Goal: Task Accomplishment & Management: Manage account settings

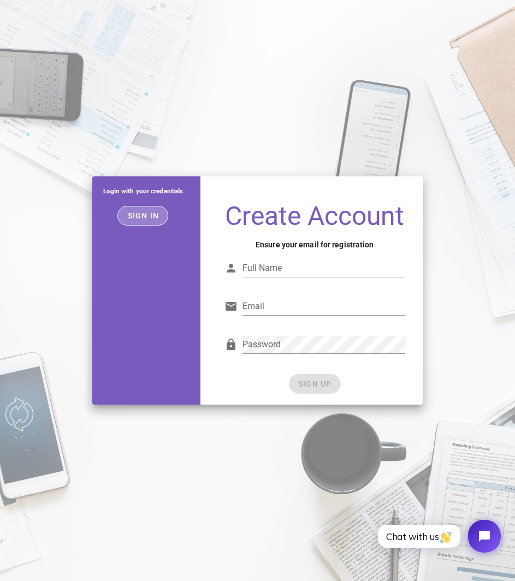
click at [139, 218] on span "Sign in" at bounding box center [143, 215] width 32 height 9
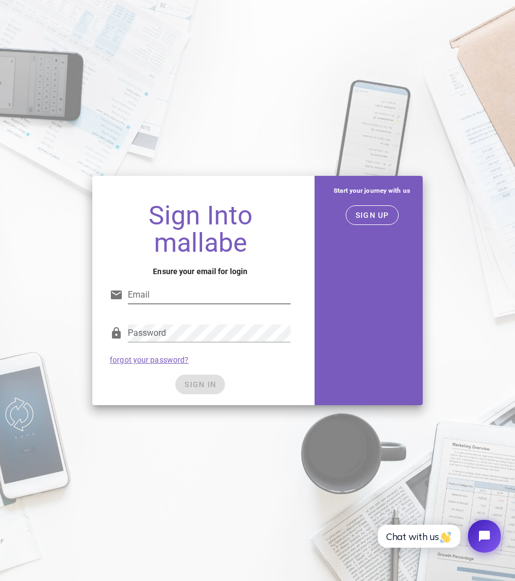
click at [219, 293] on input "Email" at bounding box center [209, 294] width 163 height 17
click at [149, 330] on div "Password" at bounding box center [209, 332] width 163 height 17
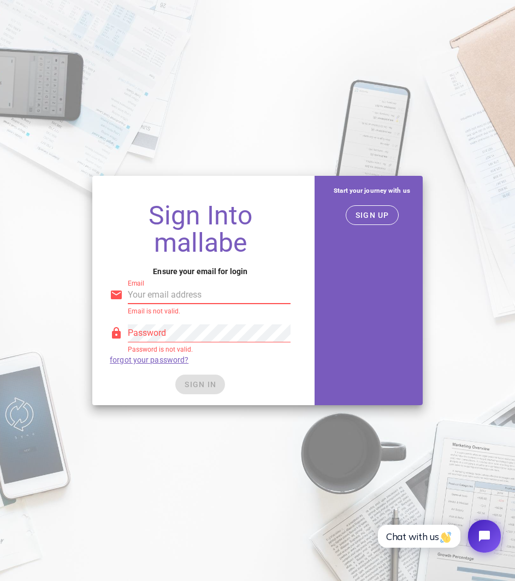
click at [182, 288] on input "Email" at bounding box center [209, 294] width 163 height 17
type input "v"
paste input "digital@asgint.com"
type input "digital@asgint.com"
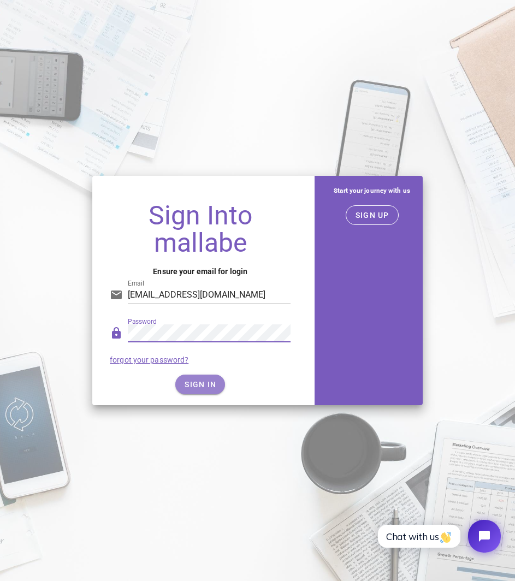
click at [176, 383] on button "SIGN IN" at bounding box center [200, 385] width 50 height 20
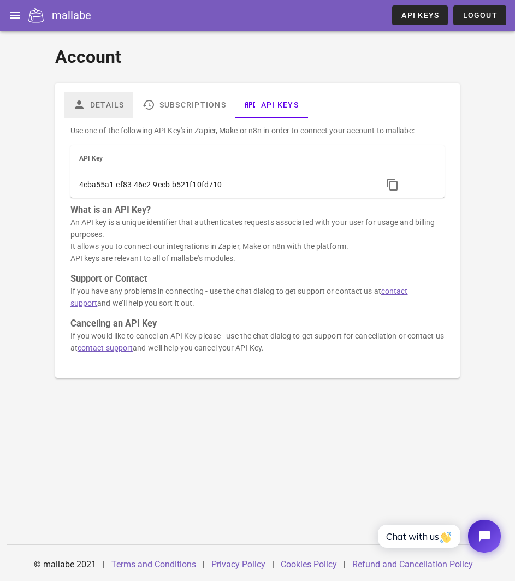
click at [90, 104] on link "Details" at bounding box center [98, 105] width 69 height 26
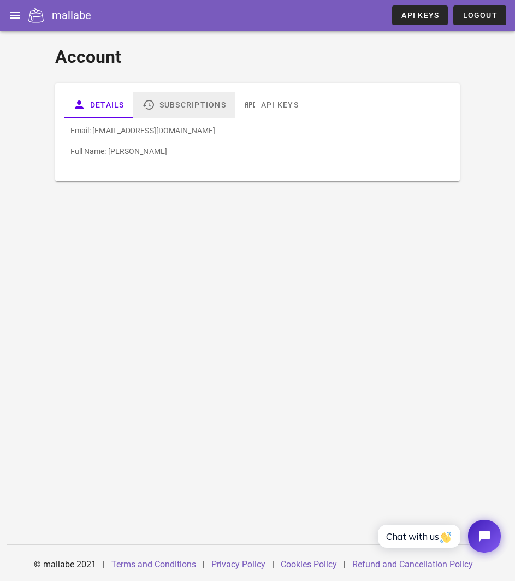
click at [187, 102] on link "Subscriptions" at bounding box center [184, 105] width 102 height 26
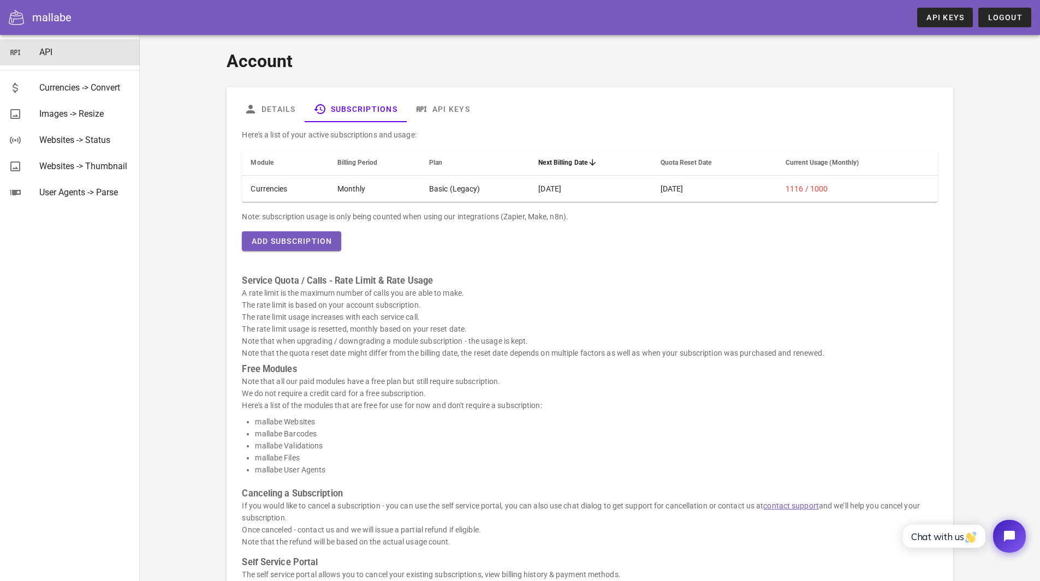
click at [54, 55] on div "API" at bounding box center [85, 52] width 92 height 10
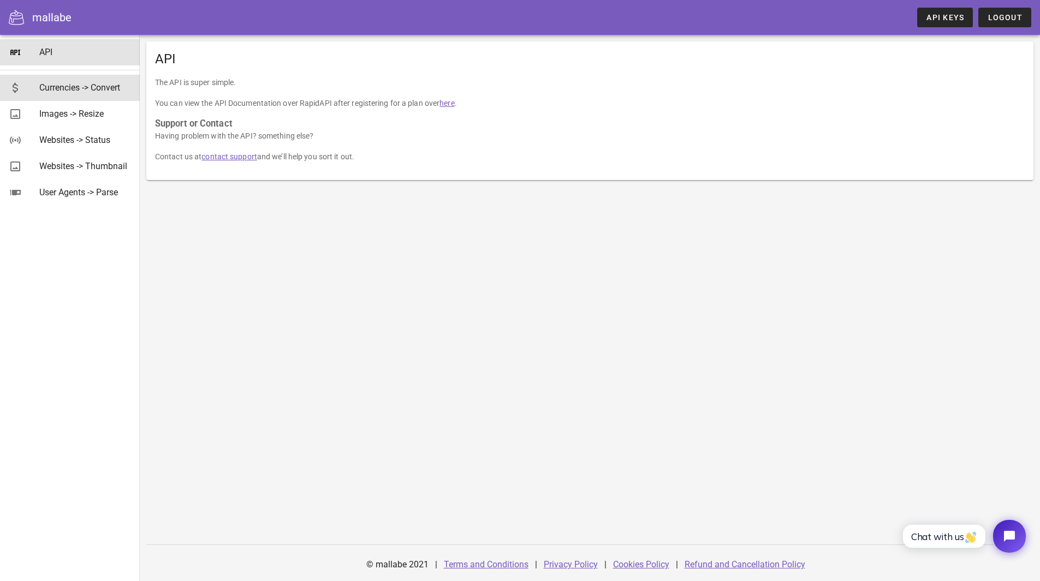
click at [62, 83] on div "Currencies -> Convert" at bounding box center [85, 87] width 92 height 10
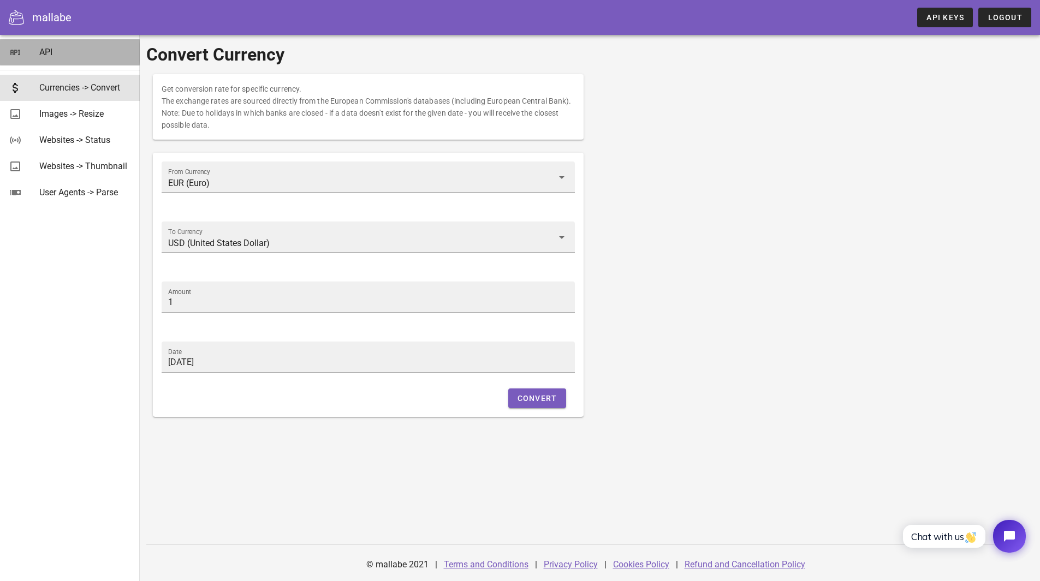
click at [55, 51] on div "API" at bounding box center [85, 52] width 92 height 10
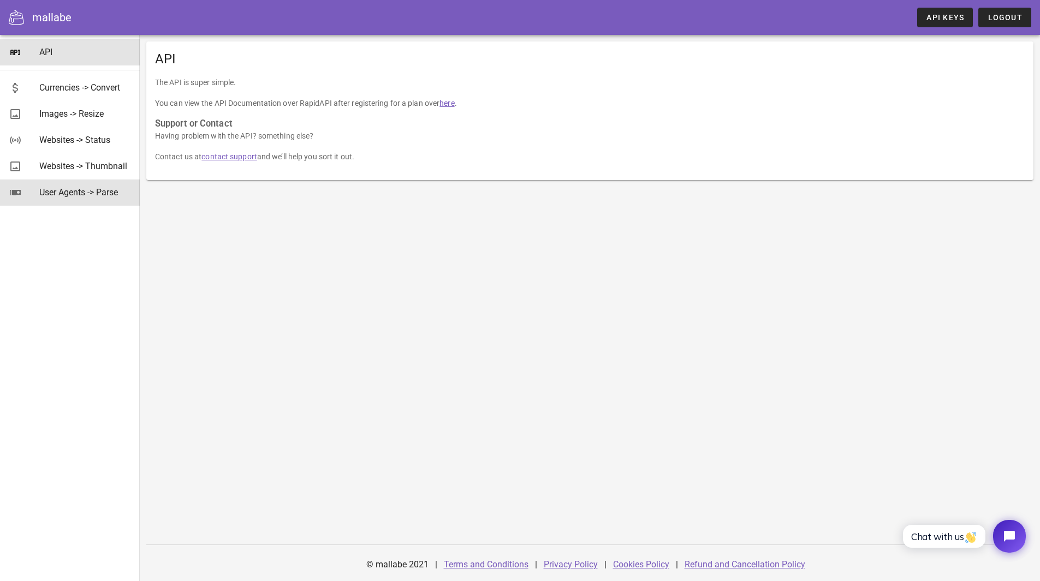
click at [76, 194] on div "User Agents -> Parse" at bounding box center [85, 192] width 92 height 10
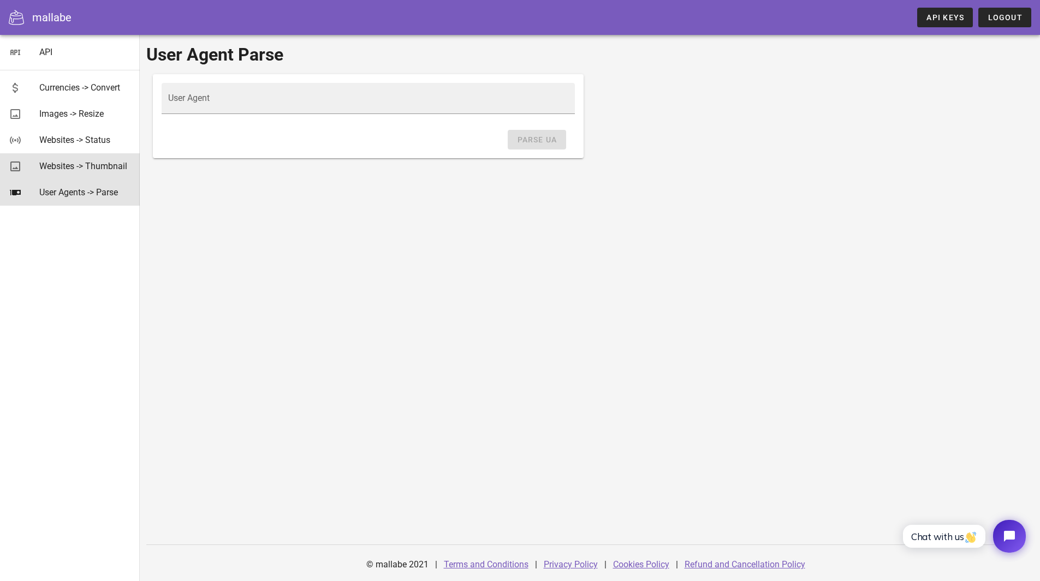
click at [82, 166] on div "Websites -> Thumbnail" at bounding box center [85, 166] width 92 height 10
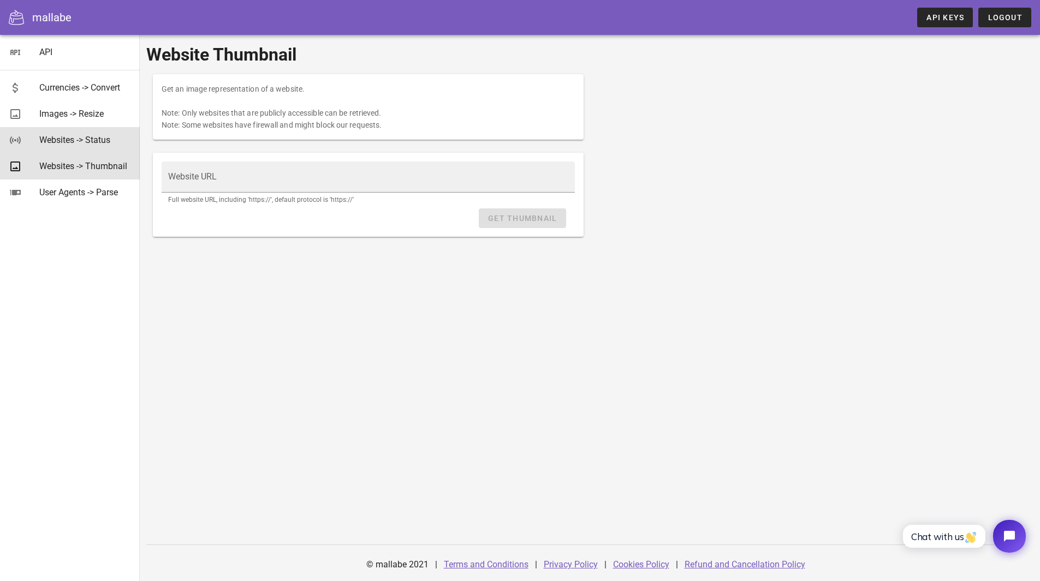
click at [80, 138] on div "Websites -> Status" at bounding box center [85, 140] width 92 height 10
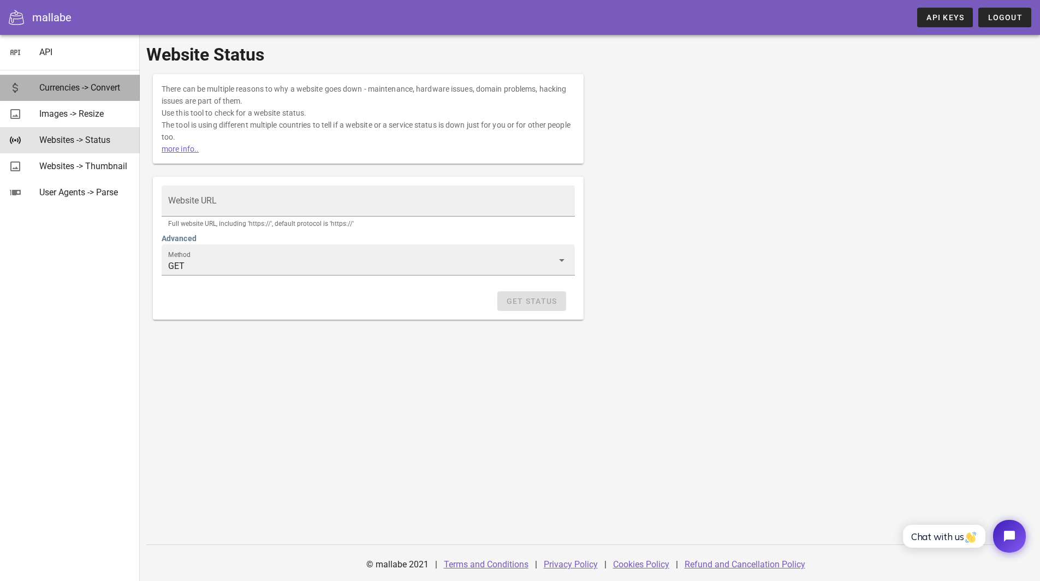
click at [76, 84] on div "Currencies -> Convert" at bounding box center [85, 87] width 92 height 10
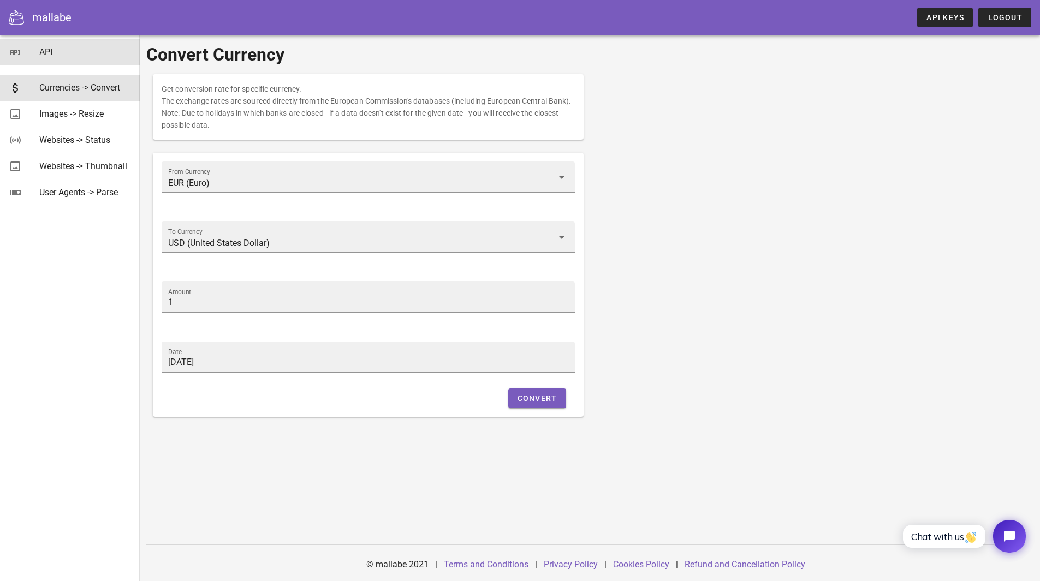
click at [38, 50] on link "API" at bounding box center [70, 52] width 140 height 26
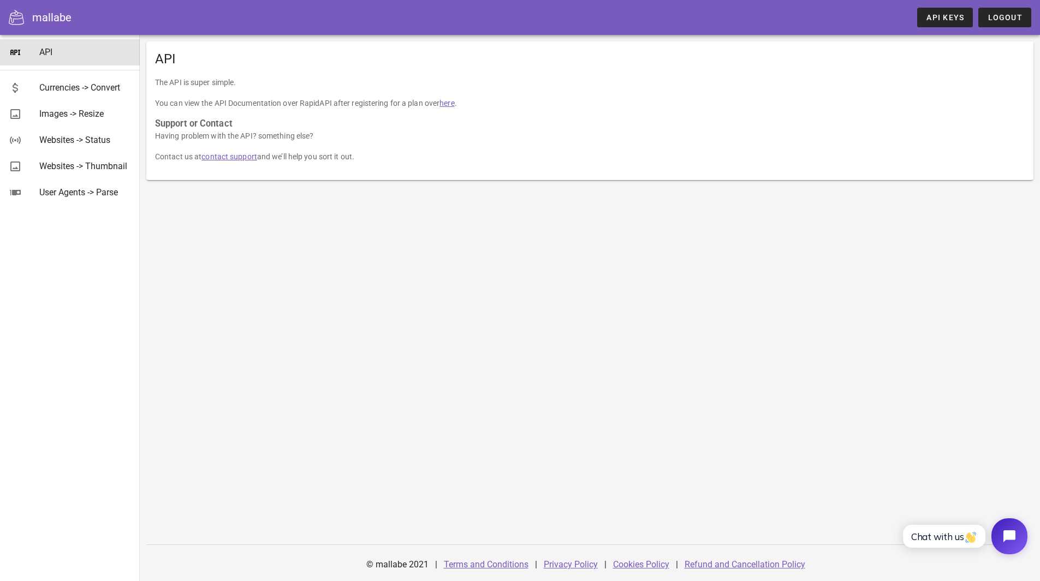
click at [514, 534] on icon "Open chat widget" at bounding box center [1015, 536] width 17 height 17
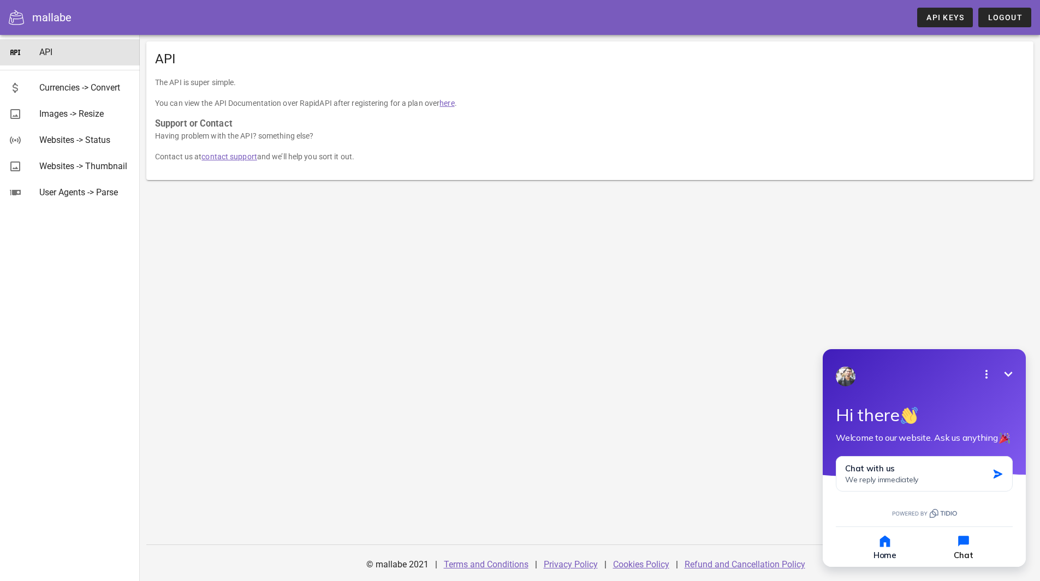
click at [514, 553] on button "Chat" at bounding box center [963, 547] width 76 height 27
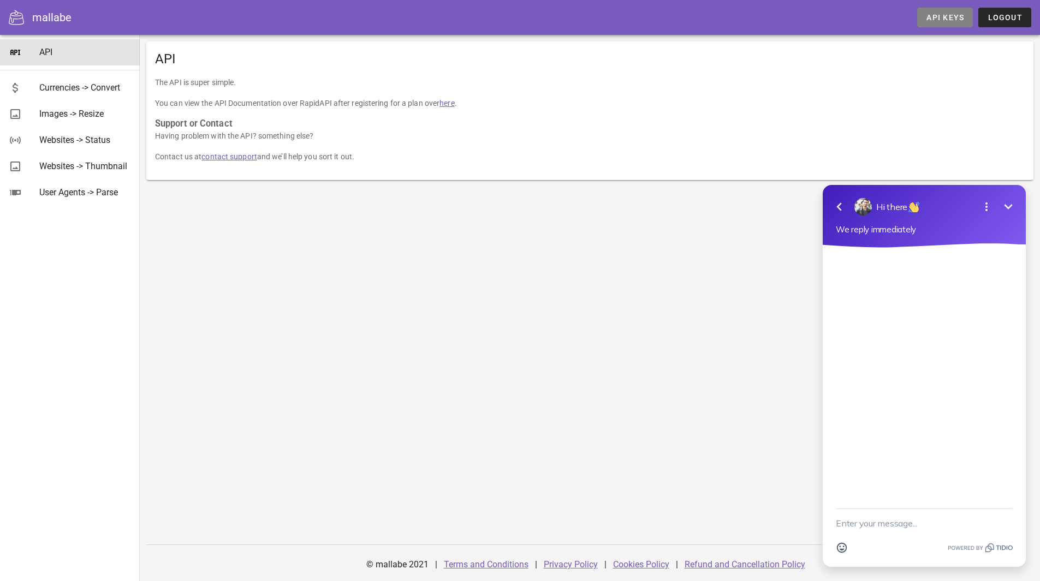
click at [514, 23] on link "API Keys" at bounding box center [945, 18] width 56 height 20
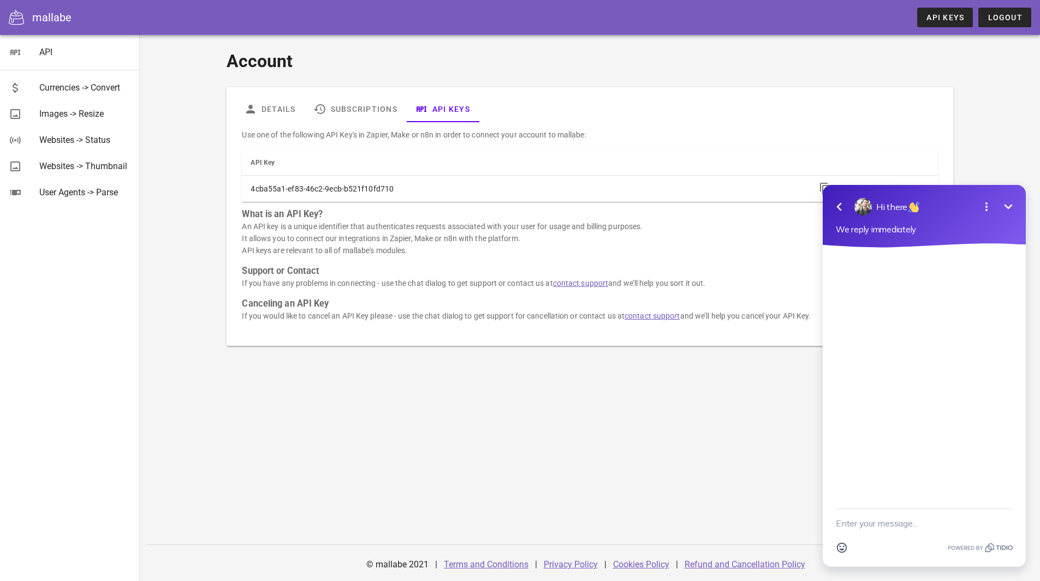
click at [1021, 206] on div "Go back Hi there Minimize Open options We reply immediately" at bounding box center [924, 216] width 203 height 63
click at [272, 110] on link "Details" at bounding box center [269, 109] width 69 height 26
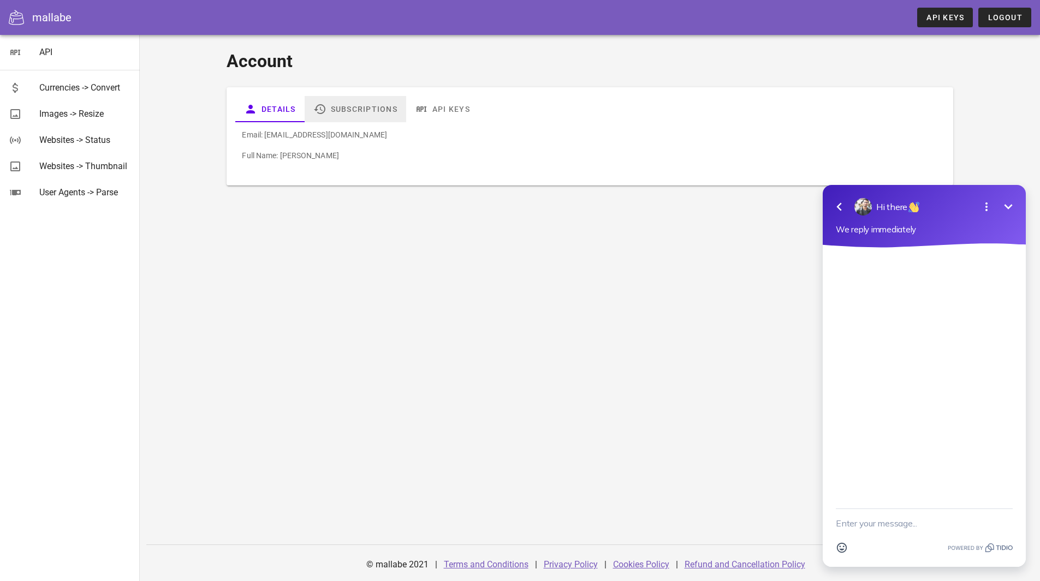
click at [359, 111] on link "Subscriptions" at bounding box center [356, 109] width 102 height 26
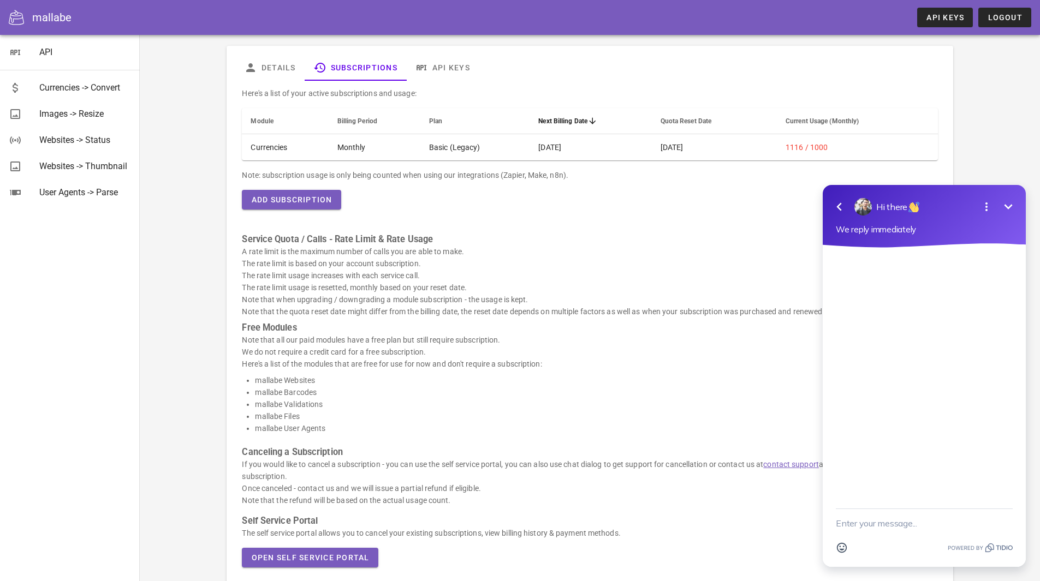
scroll to position [104, 0]
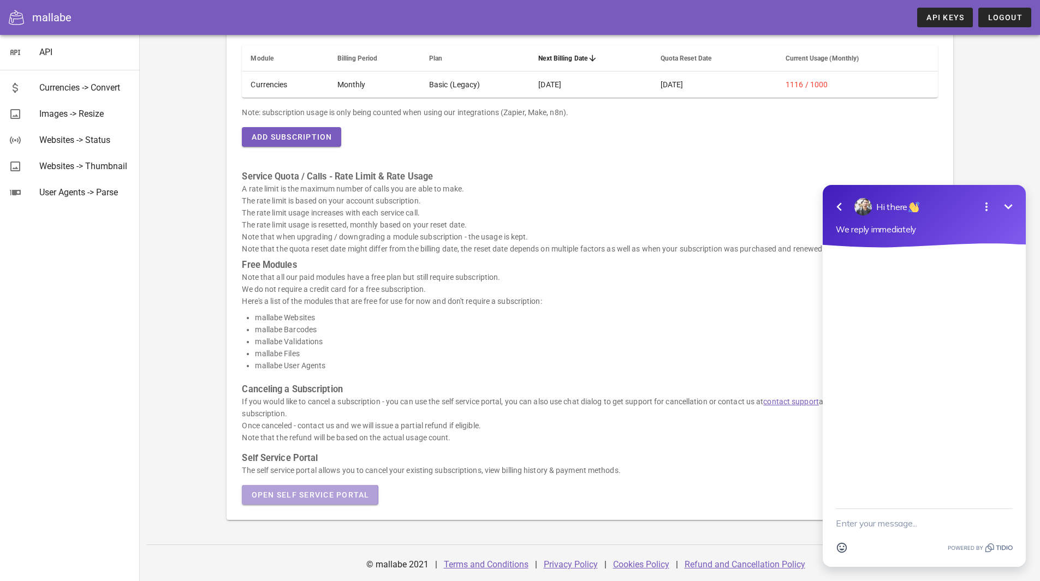
click at [321, 496] on span "Open Self Service Portal" at bounding box center [310, 495] width 118 height 9
